Goal: Check status: Check status

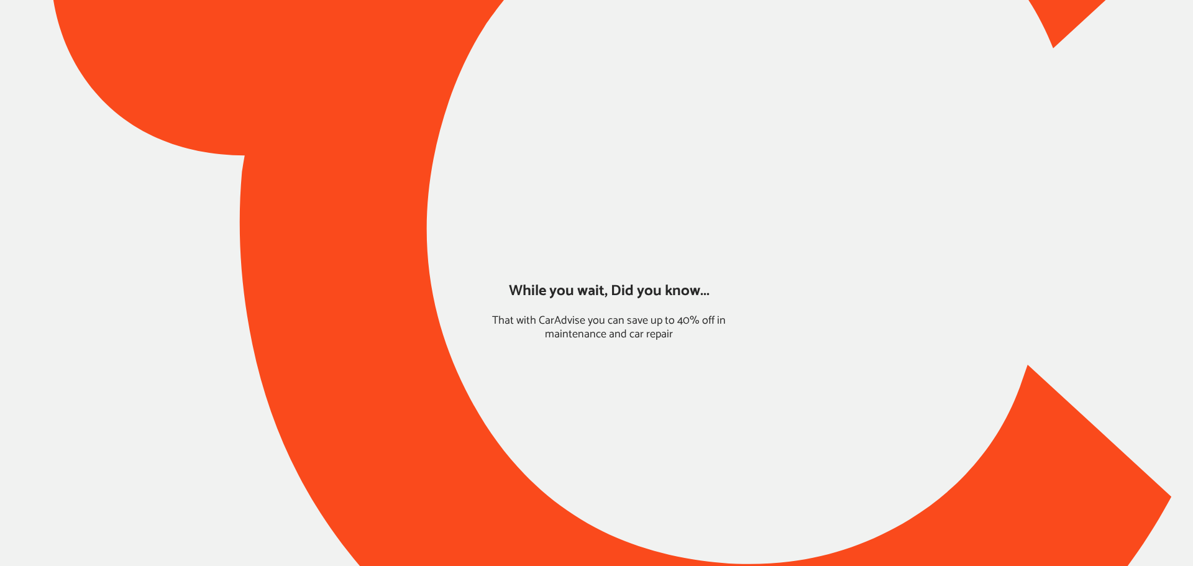
type input "*****"
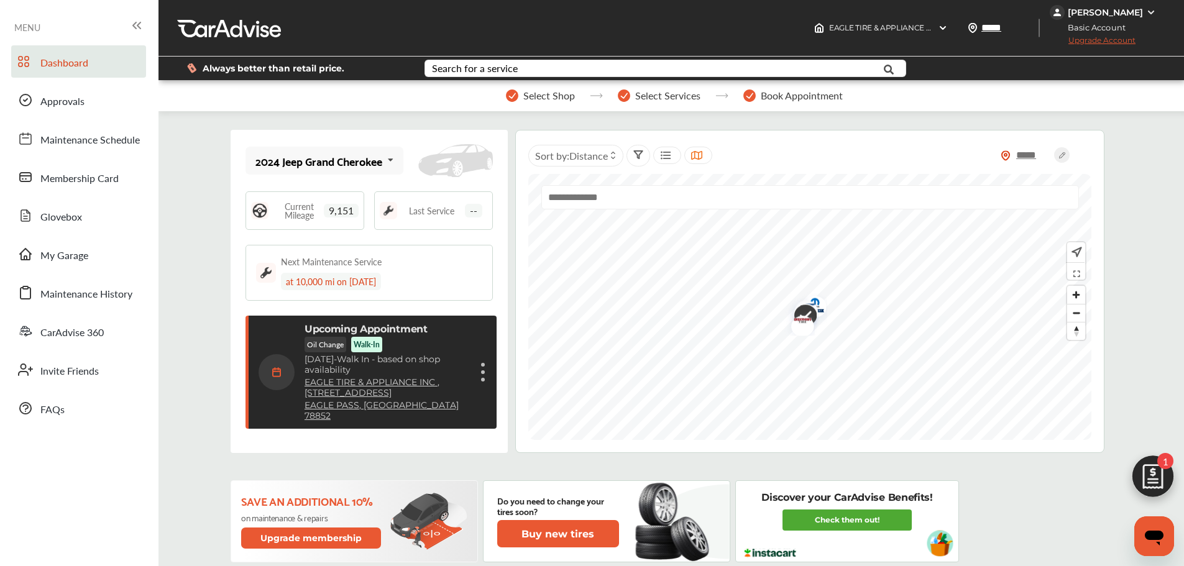
click at [1141, 480] on img at bounding box center [1153, 480] width 60 height 60
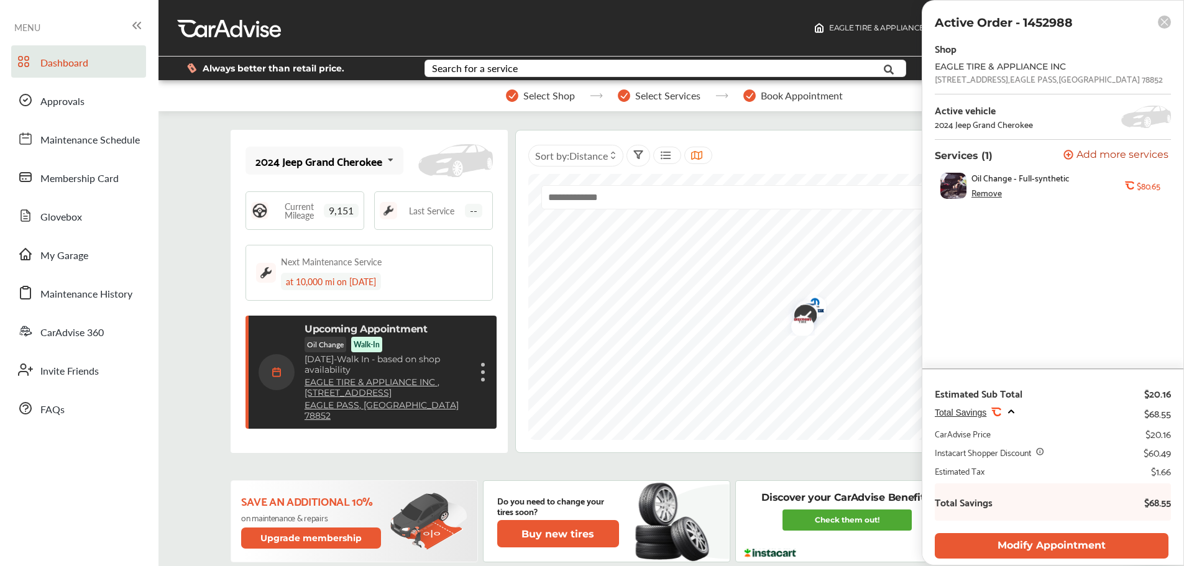
click at [423, 337] on div "Upcoming Appointment Oil Change Walk-In [DATE] - Walk In - based on shop availa…" at bounding box center [386, 372] width 165 height 98
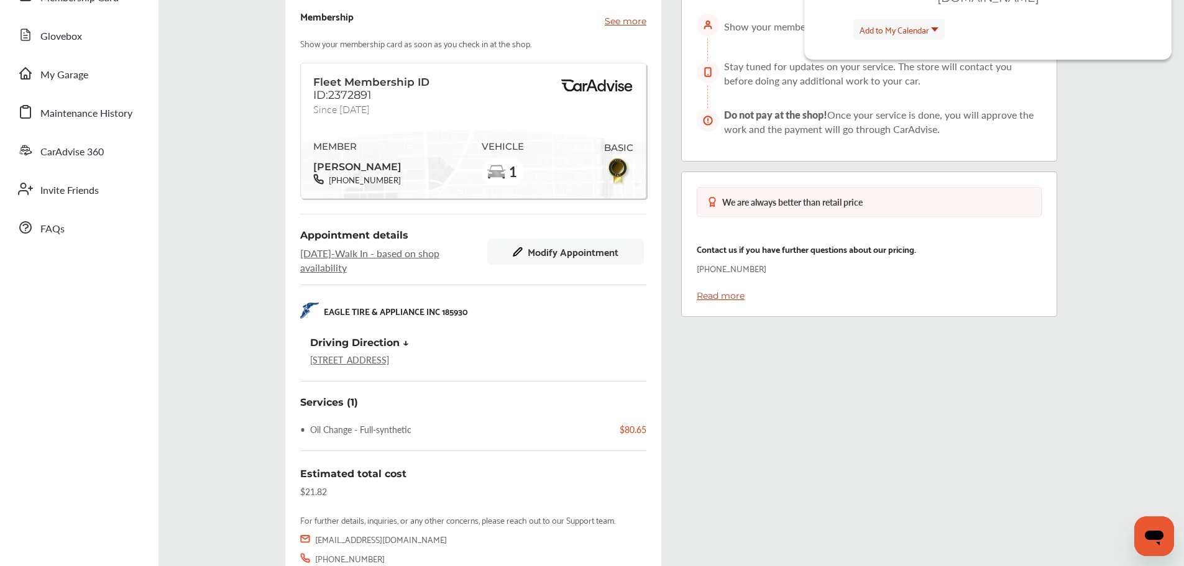
scroll to position [309, 0]
